Goal: Information Seeking & Learning: Learn about a topic

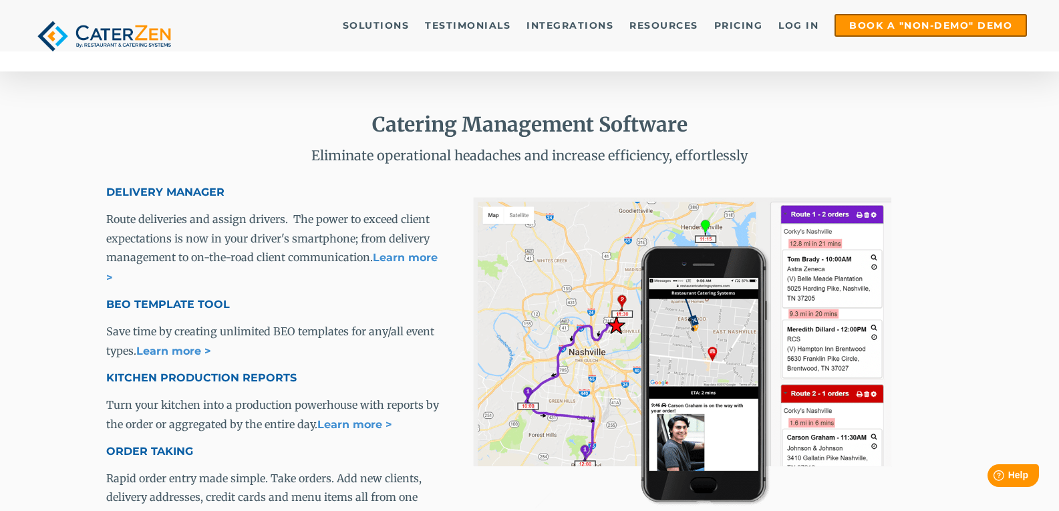
scroll to position [3971, 0]
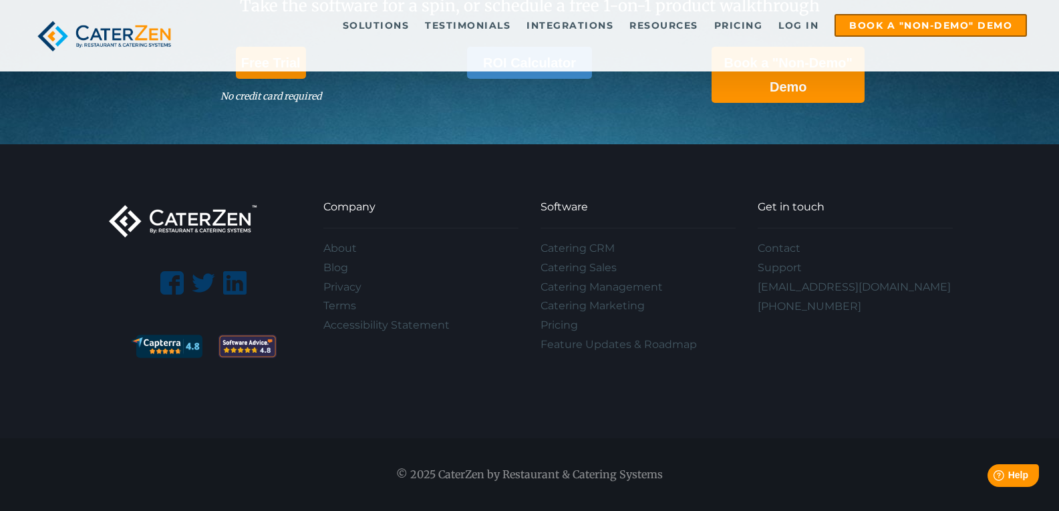
click at [717, 421] on div "Company About Blog Privacy Terms Accessibility Statement Software Catering CRM …" at bounding box center [529, 291] width 1059 height 294
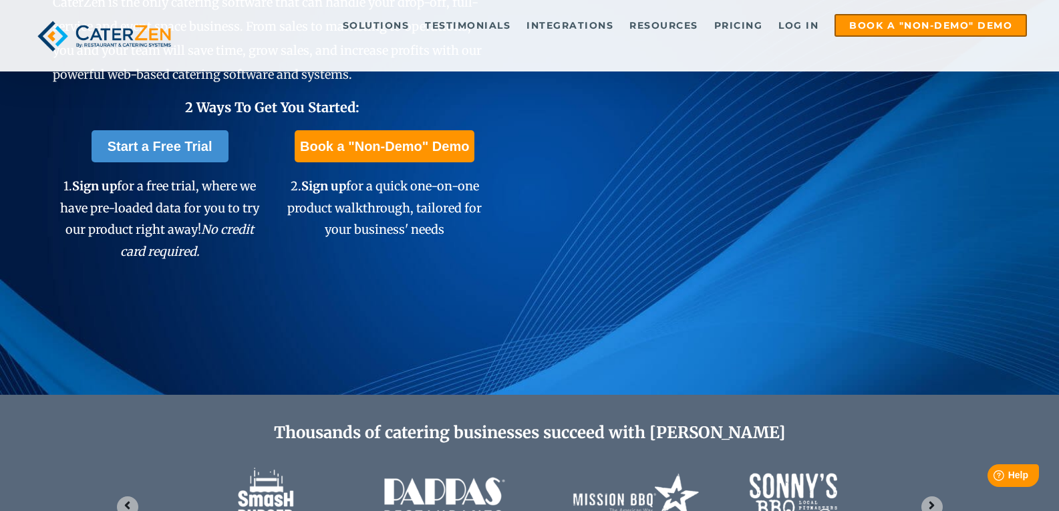
scroll to position [0, 0]
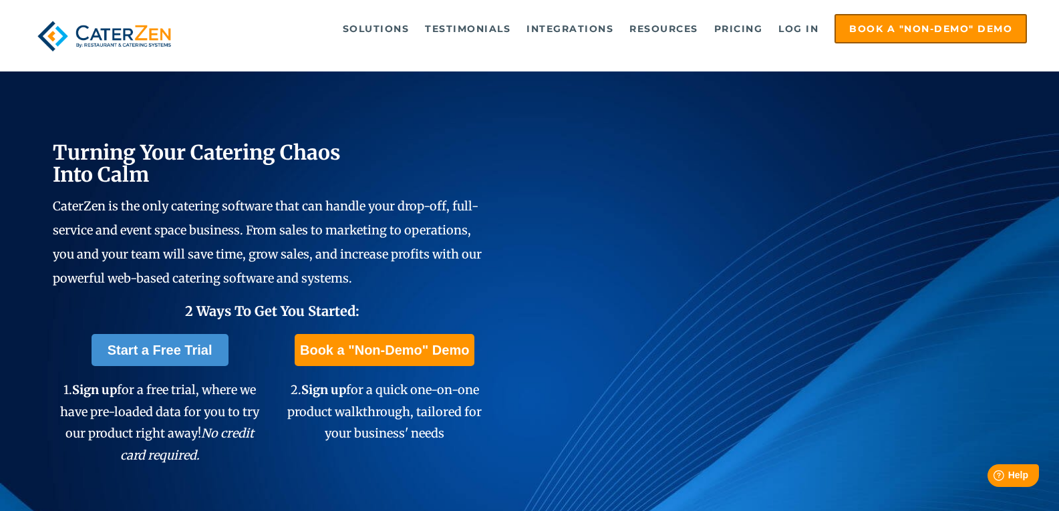
drag, startPoint x: 187, startPoint y: 175, endPoint x: 261, endPoint y: 177, distance: 74.2
click at [261, 177] on h2 "Turning Your Catering Chaos Into Calm" at bounding box center [272, 164] width 438 height 44
click at [448, 164] on h2 "Turning Your Catering Chaos Into Calm" at bounding box center [272, 164] width 438 height 44
drag, startPoint x: 162, startPoint y: 199, endPoint x: 256, endPoint y: 204, distance: 94.3
click at [256, 204] on span "CaterZen is the only catering software that can handle your drop-off, full-serv…" at bounding box center [267, 241] width 429 height 87
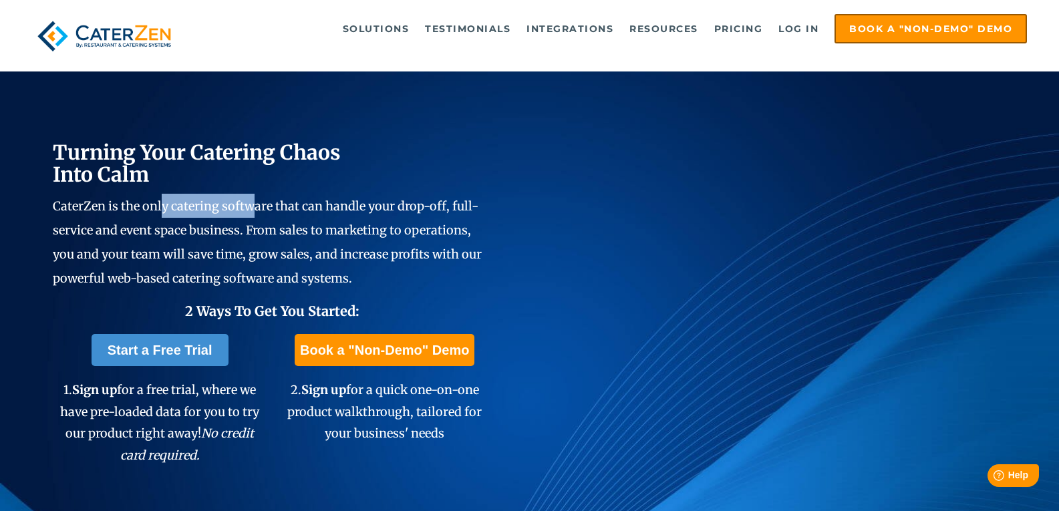
click at [257, 203] on span "CaterZen is the only catering software that can handle your drop-off, full-serv…" at bounding box center [267, 241] width 429 height 87
click at [264, 186] on h2 "Turning Your Catering Chaos Into Calm" at bounding box center [272, 164] width 438 height 44
click at [262, 183] on h2 "Turning Your Catering Chaos Into Calm" at bounding box center [272, 164] width 438 height 44
copy span "catering software"
drag, startPoint x: 170, startPoint y: 205, endPoint x: 272, endPoint y: 206, distance: 102.2
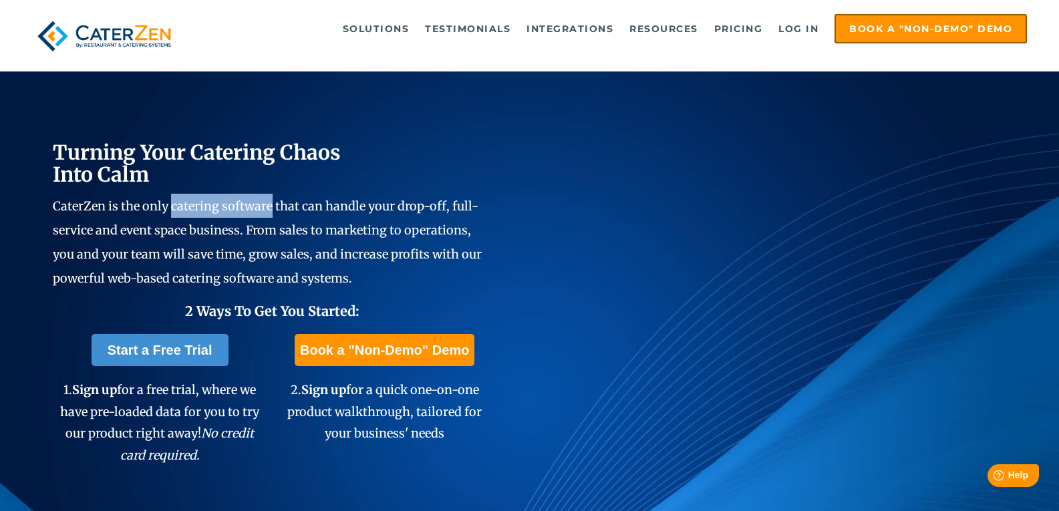
click at [272, 206] on span "CaterZen is the only catering software that can handle your drop-off, full-serv…" at bounding box center [267, 241] width 429 height 87
